Goal: Find specific fact: Find specific fact

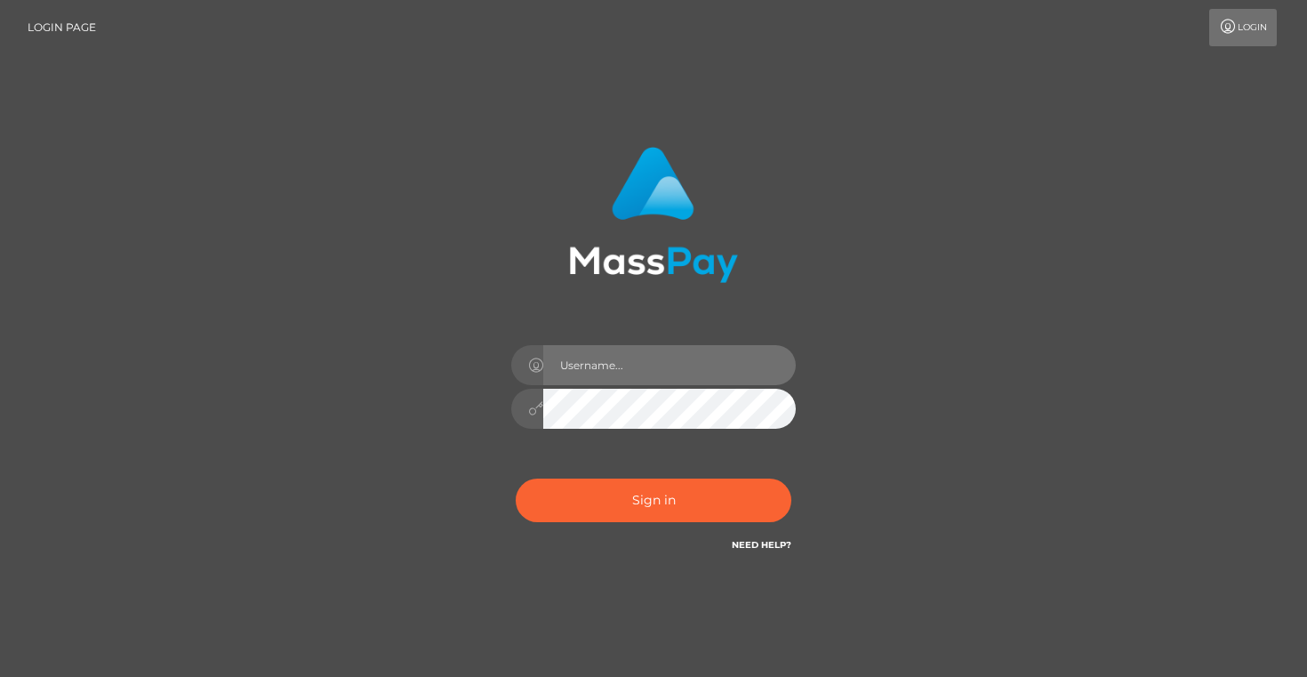
click at [586, 363] on input "text" at bounding box center [669, 365] width 253 height 40
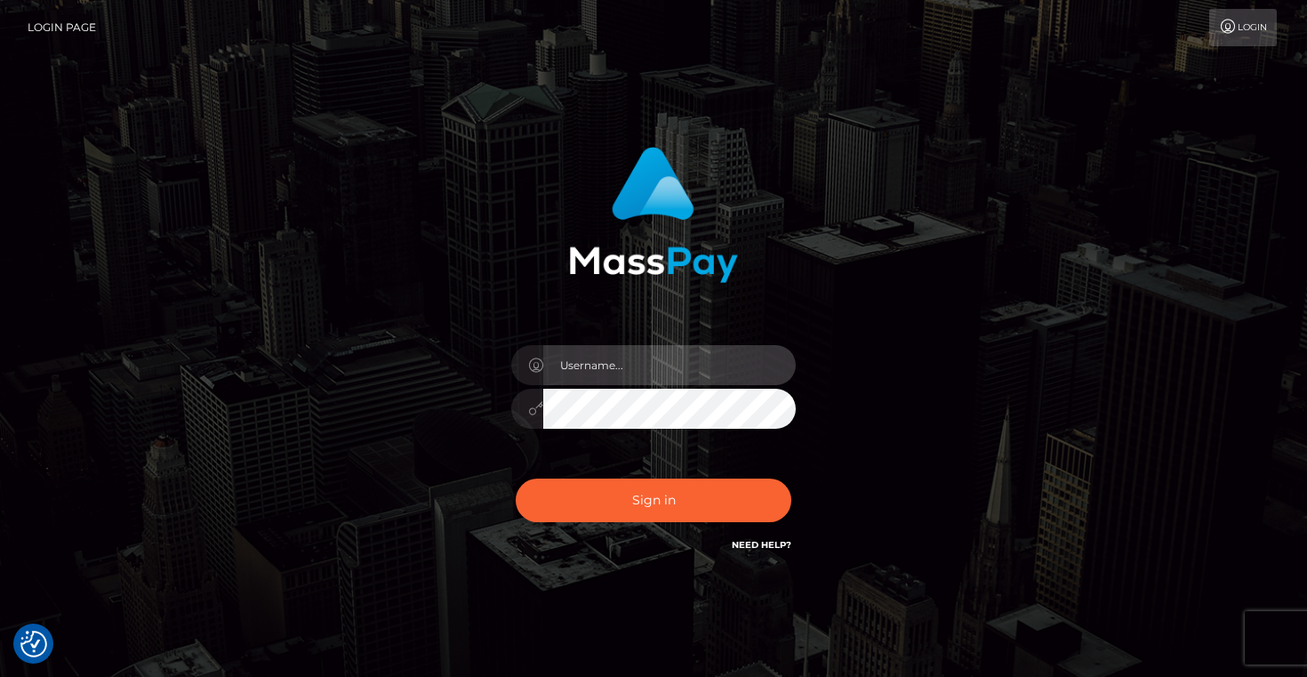
type input "Artem Badlo"
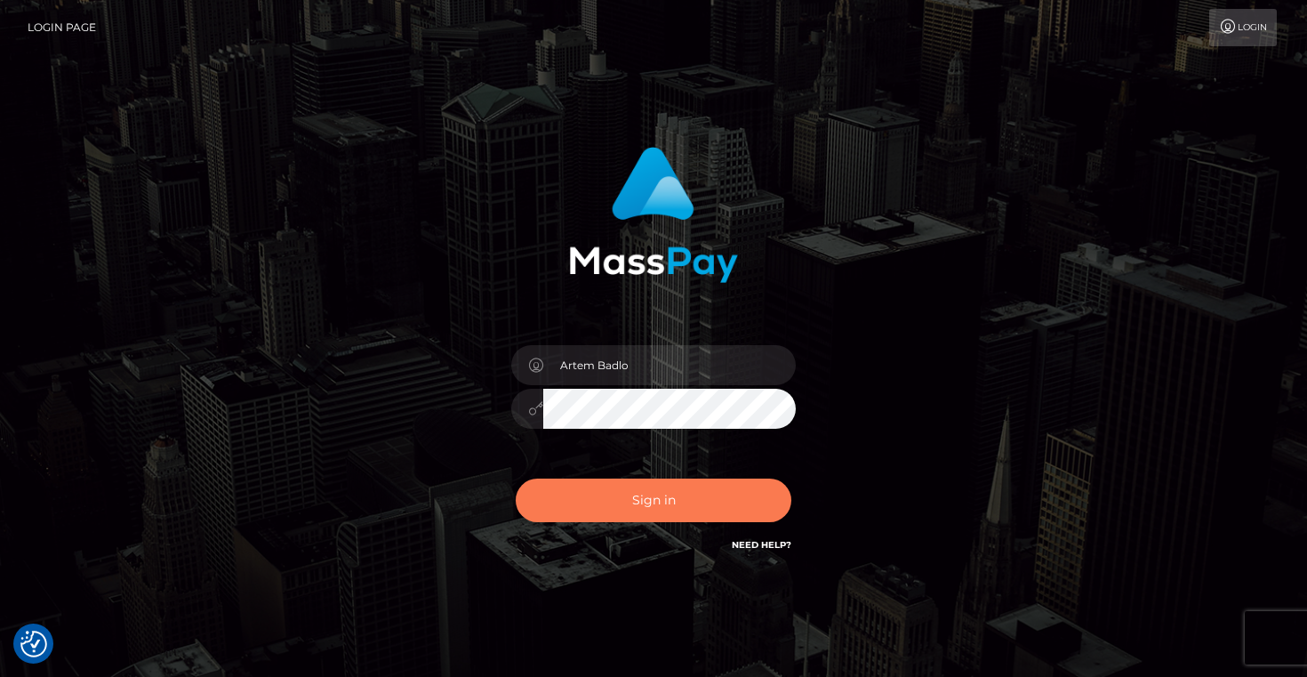
click at [608, 520] on button "Sign in" at bounding box center [654, 501] width 276 height 44
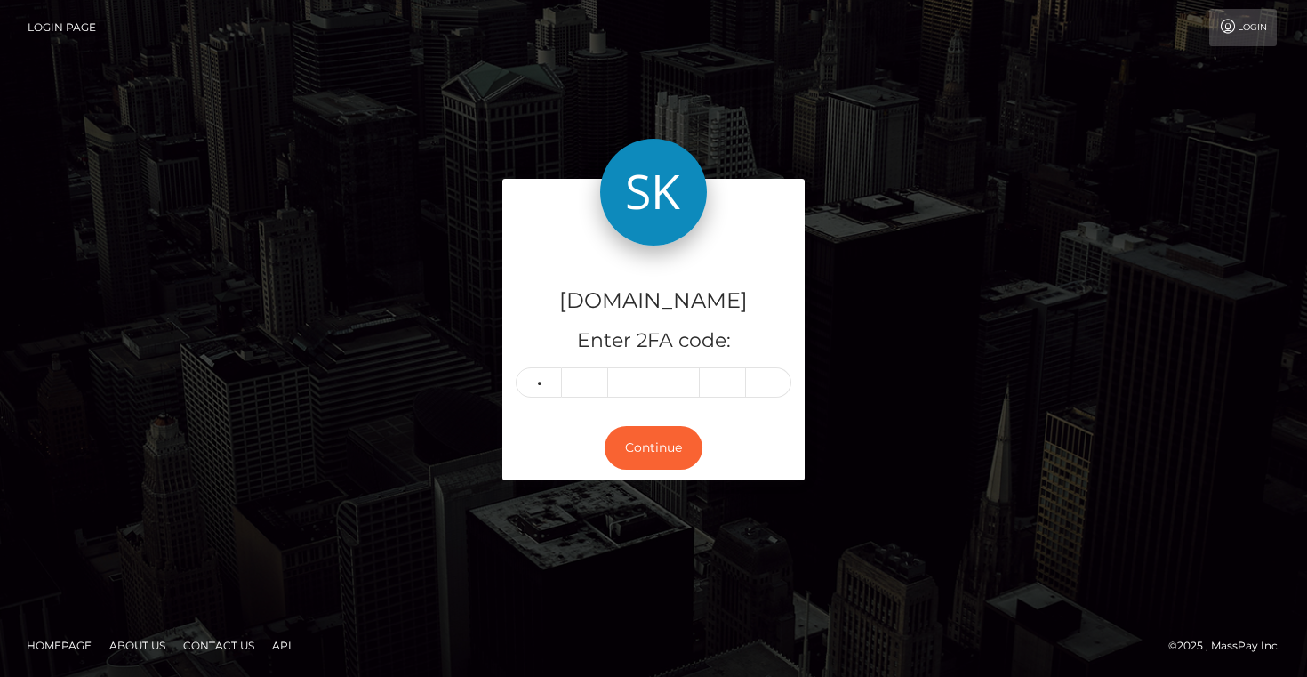
type input "5"
type input "7"
type input "9"
type input "0"
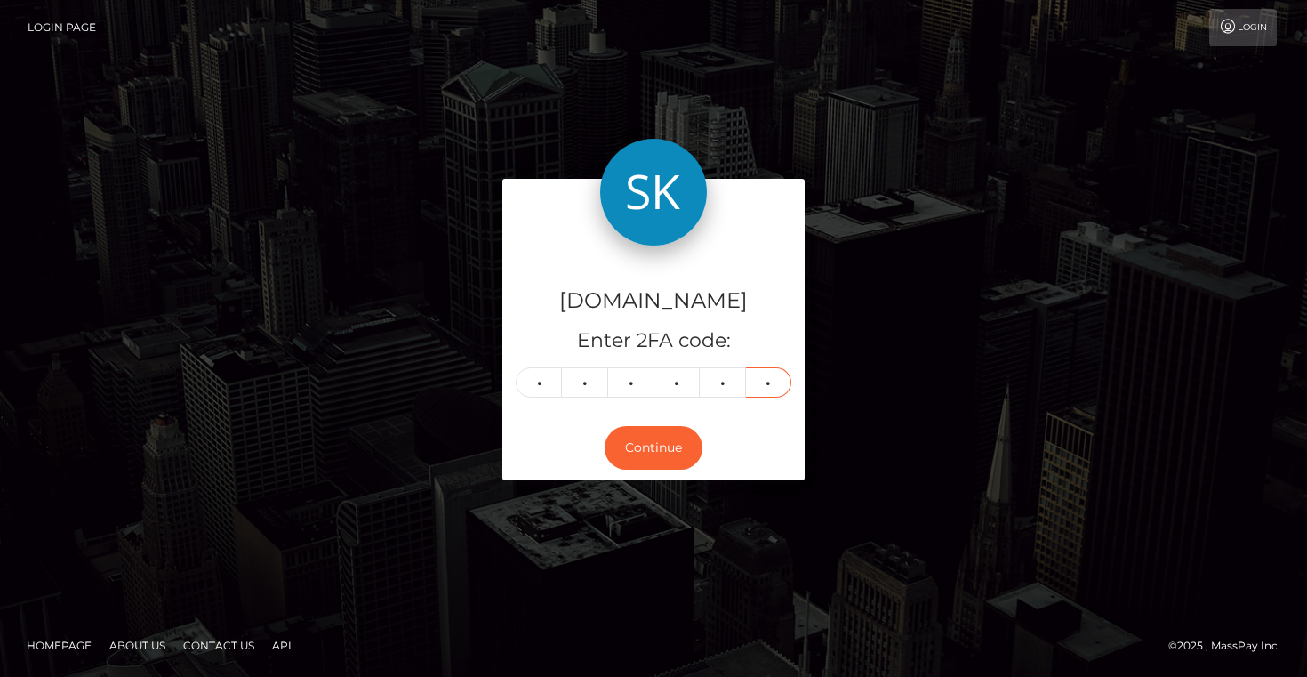
type input "9"
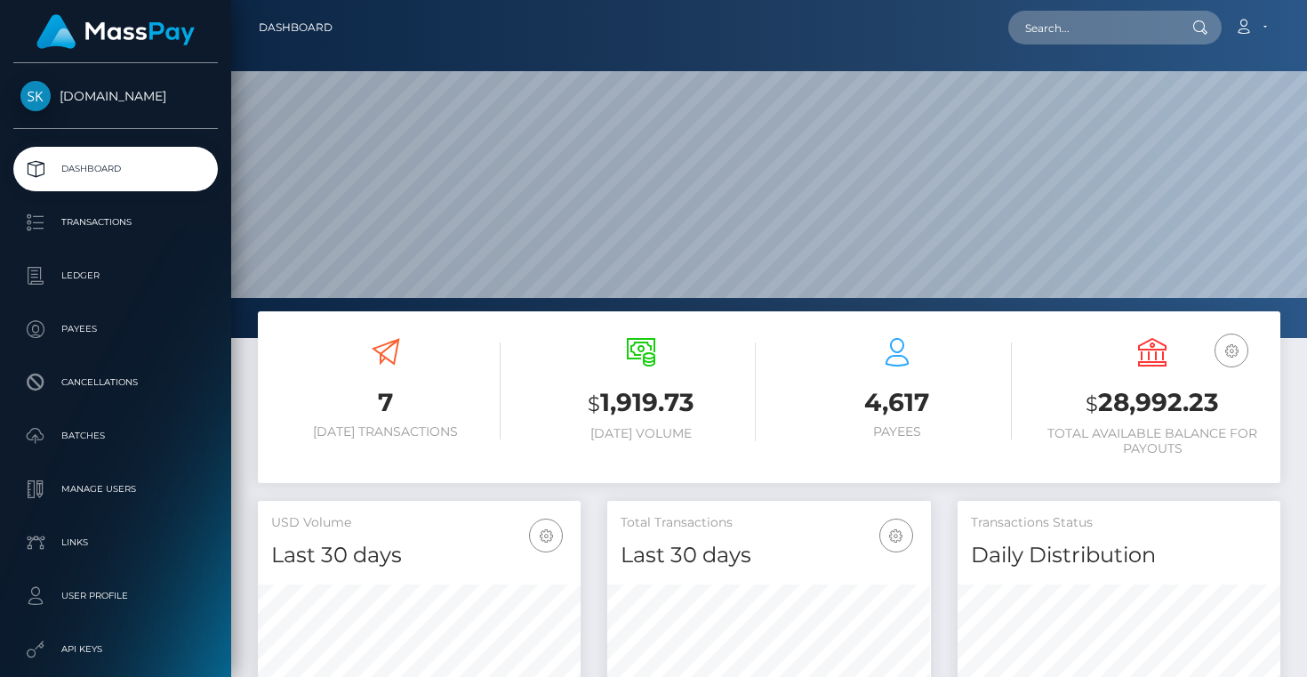
scroll to position [315, 323]
click at [1095, 28] on input "text" at bounding box center [1092, 28] width 167 height 34
paste input "iicastiiwasnottaken@gmail.com"
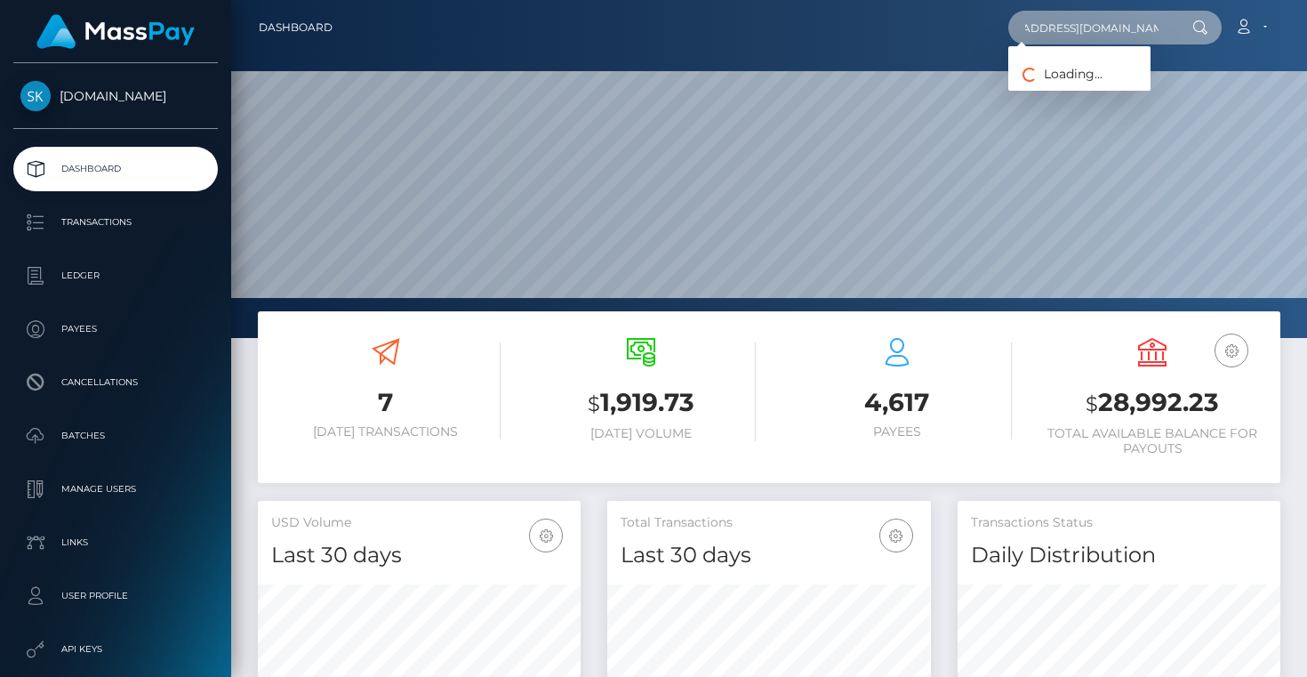
type input "iicastiiwasnottaken@gmail.com"
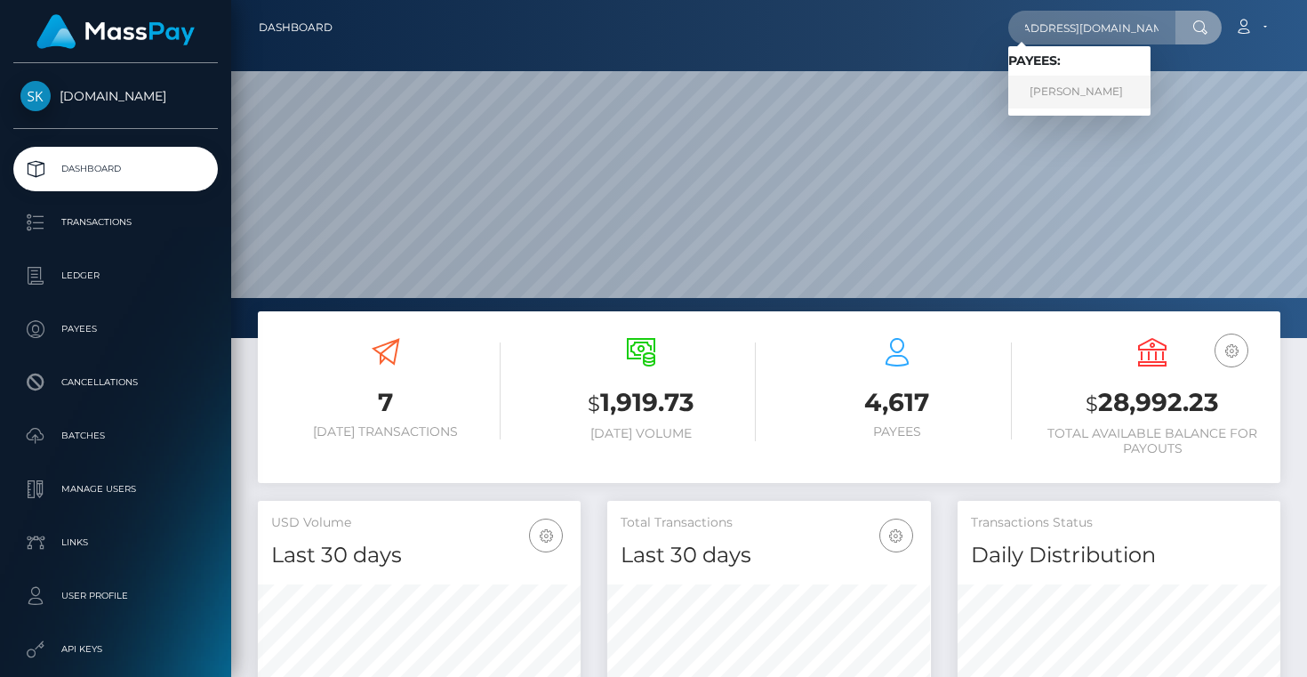
click at [1077, 92] on link "David Lee" at bounding box center [1080, 92] width 142 height 33
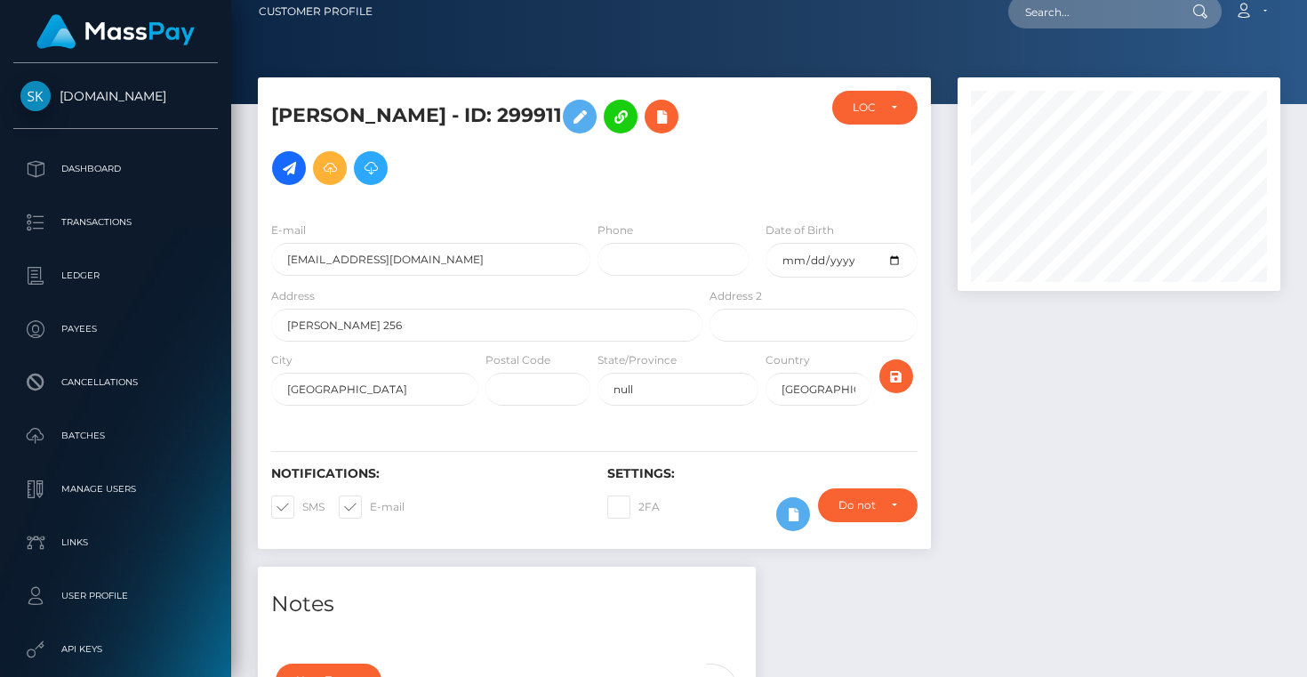
scroll to position [22, 0]
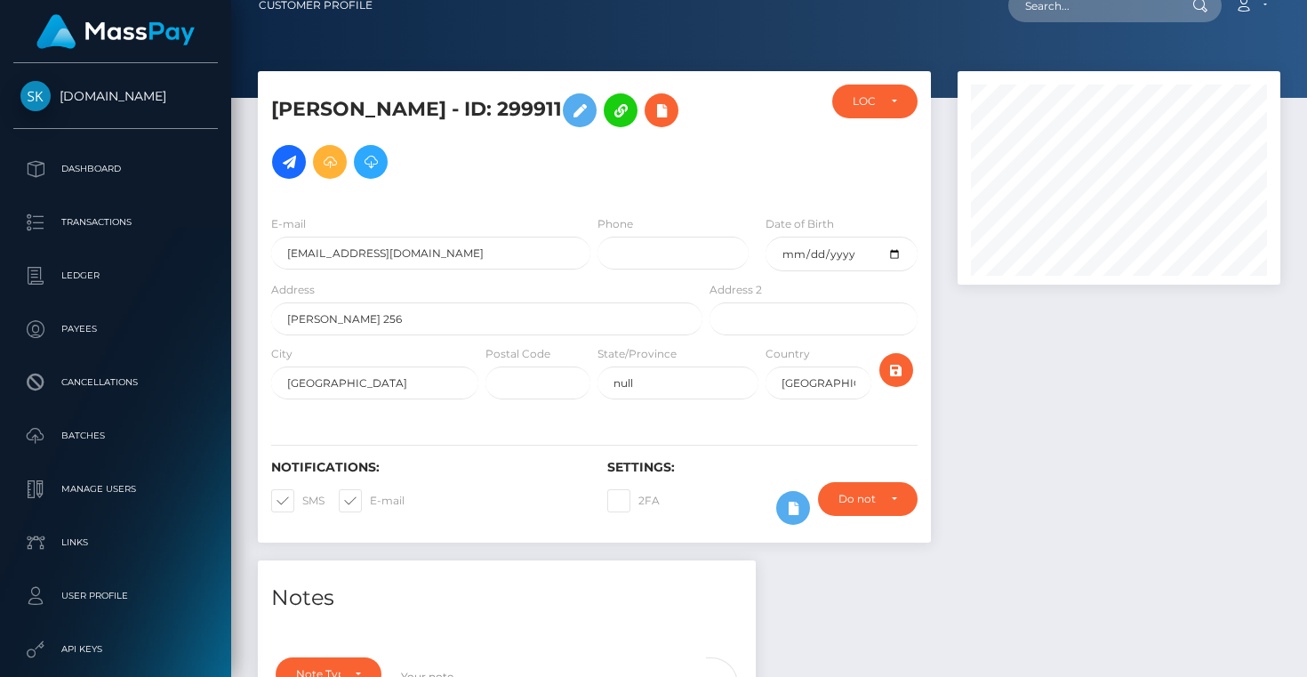
drag, startPoint x: 394, startPoint y: 109, endPoint x: 483, endPoint y: 113, distance: 89.1
click at [483, 113] on h5 "David Lee - ID: 299911" at bounding box center [482, 135] width 422 height 103
click at [471, 112] on h5 "David Lee - ID: 299911" at bounding box center [482, 135] width 422 height 103
copy h5 "299911"
